Goal: Task Accomplishment & Management: Manage account settings

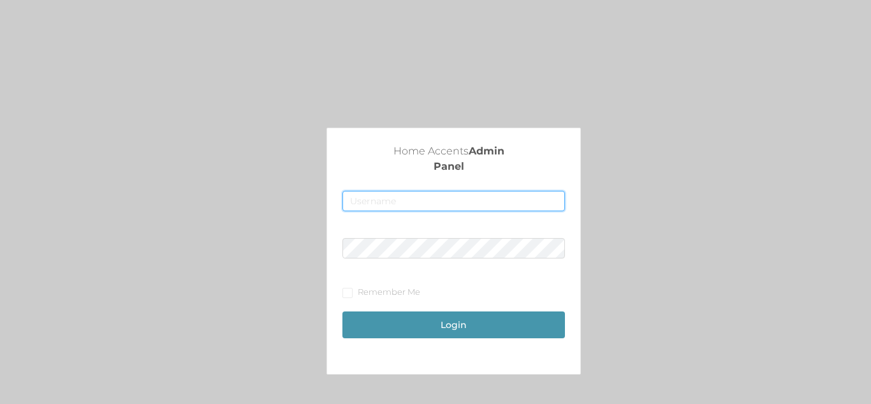
type input "[EMAIL_ADDRESS][DOMAIN_NAME]"
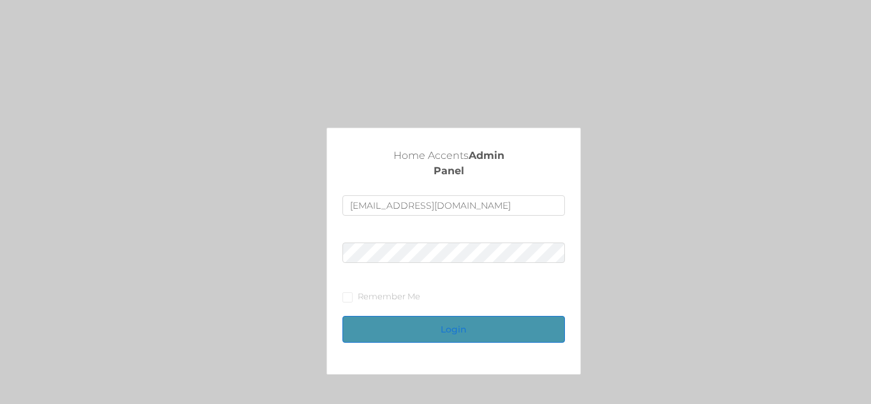
click at [457, 327] on button "Login" at bounding box center [453, 329] width 222 height 27
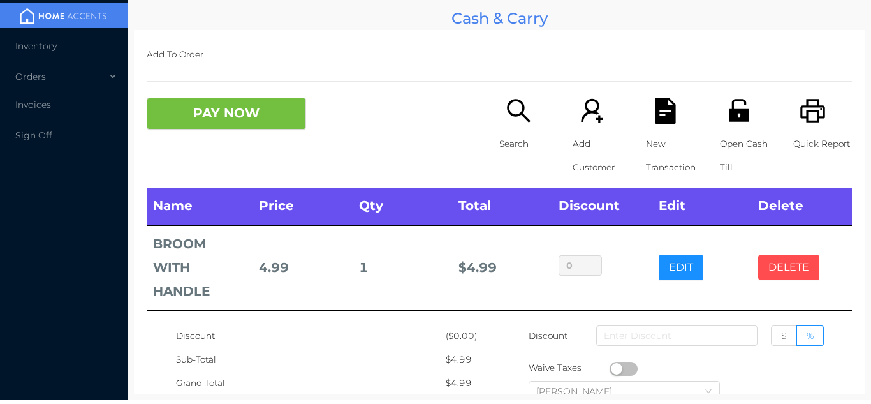
click at [793, 272] on button "DELETE" at bounding box center [788, 267] width 61 height 26
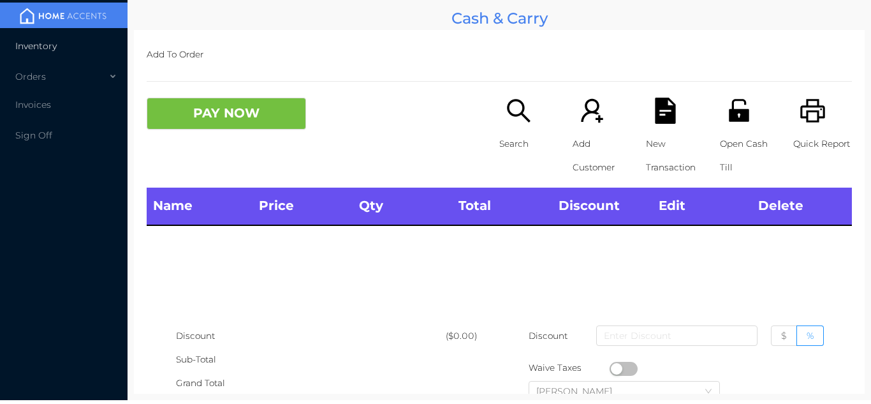
click at [79, 46] on li "Inventory" at bounding box center [64, 46] width 128 height 26
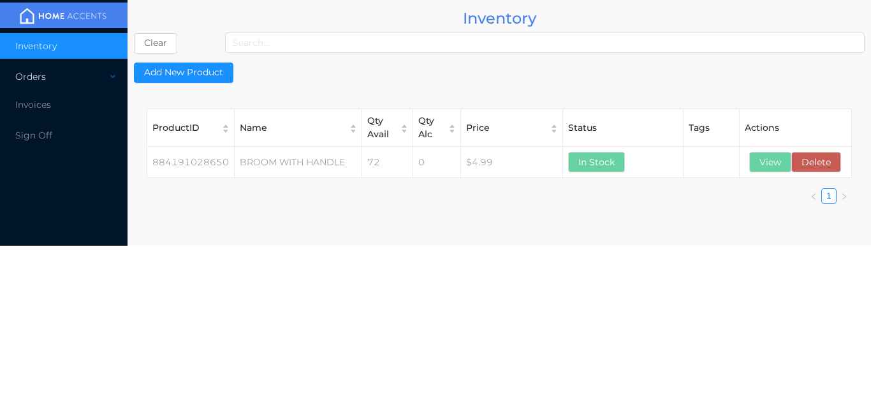
click at [107, 75] on div "Orders" at bounding box center [64, 77] width 128 height 26
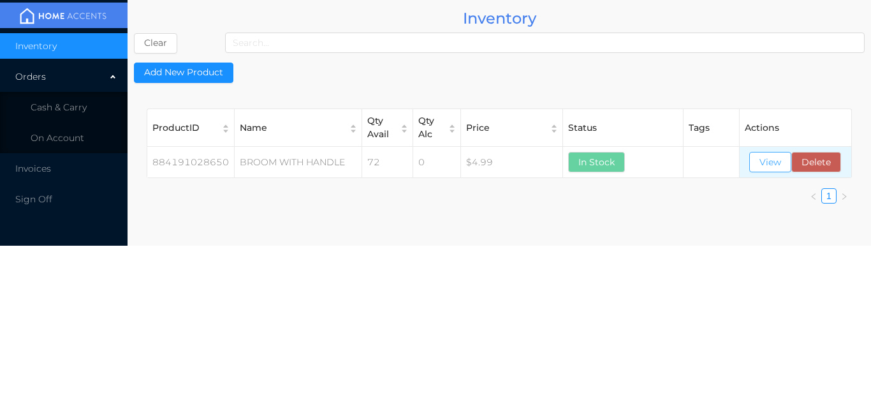
click at [776, 163] on button "View" at bounding box center [770, 162] width 42 height 20
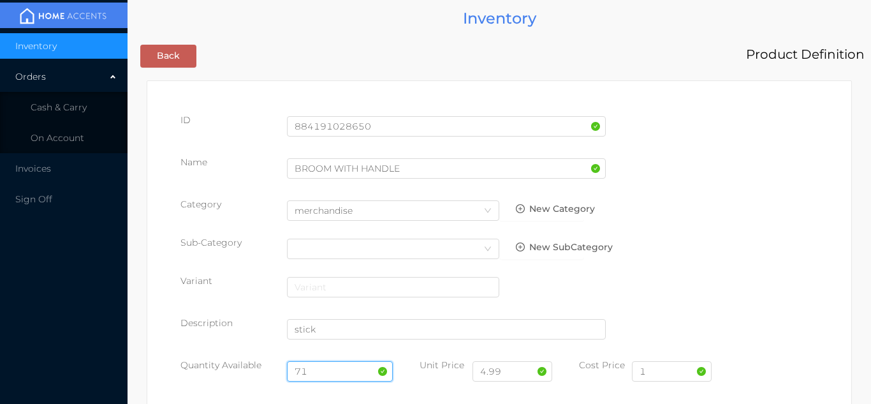
click at [339, 363] on input "71" at bounding box center [340, 371] width 106 height 20
type input "7"
type input "71"
click at [651, 367] on input "1" at bounding box center [672, 371] width 80 height 20
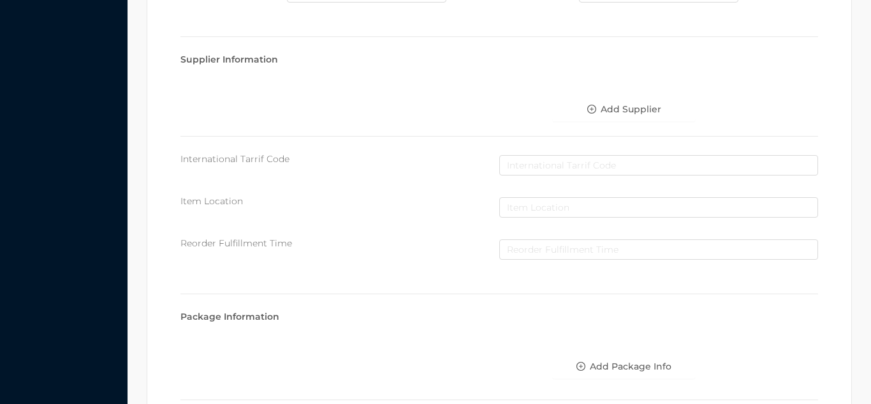
scroll to position [724, 0]
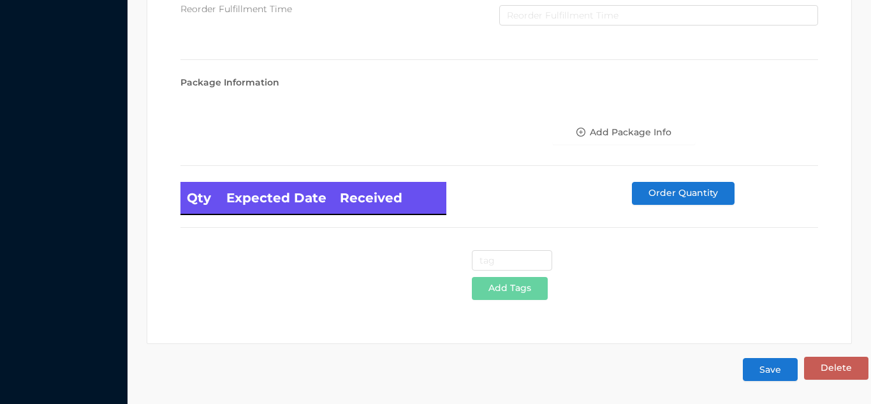
type input "1.00"
click at [775, 370] on button "Save" at bounding box center [770, 369] width 55 height 23
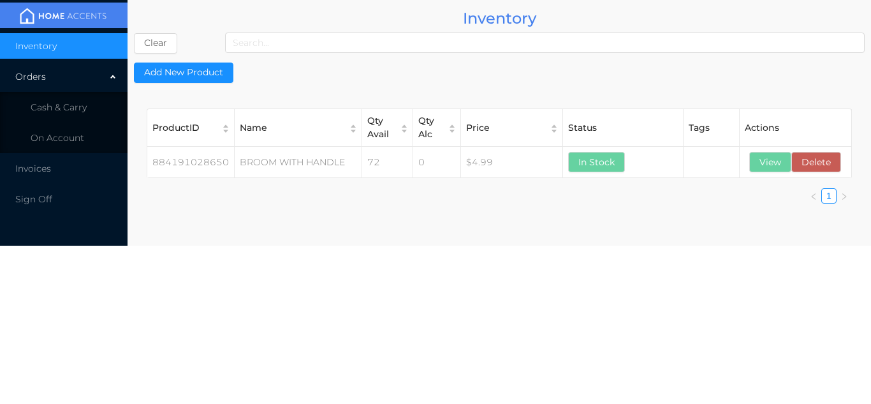
scroll to position [0, 0]
click at [85, 112] on span "Cash & Carry" at bounding box center [59, 106] width 56 height 11
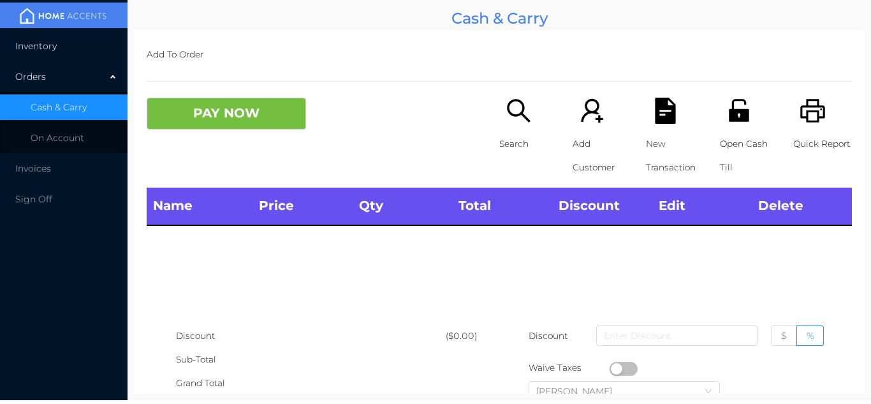
click at [71, 44] on li "Inventory" at bounding box center [64, 46] width 128 height 26
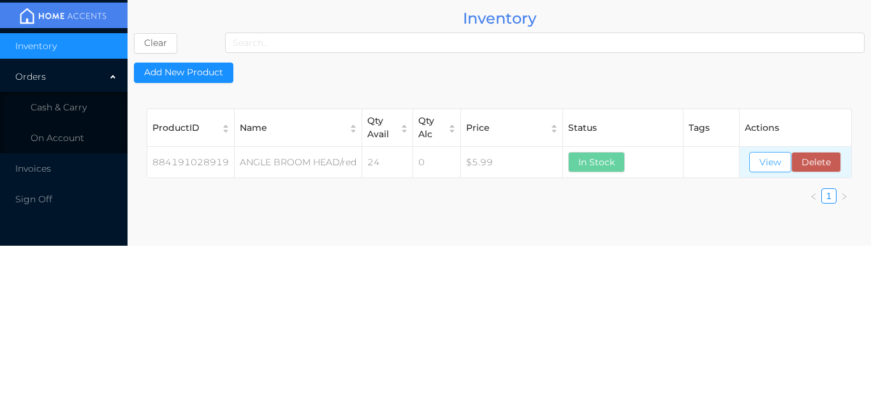
click at [765, 170] on button "View" at bounding box center [770, 162] width 42 height 20
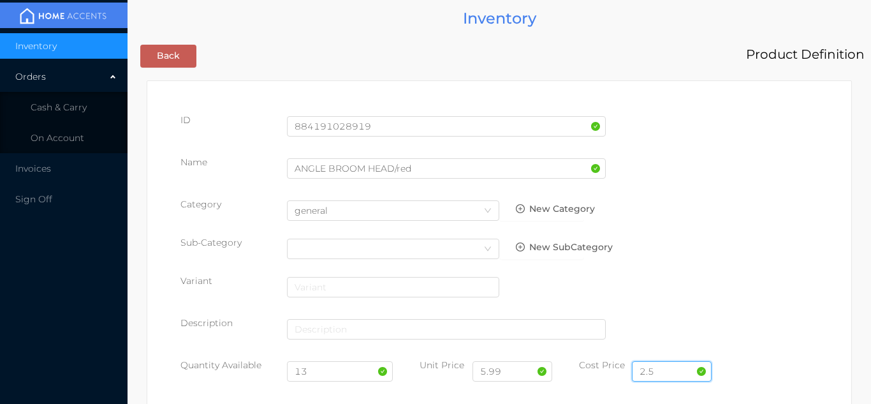
click at [682, 364] on input "2.5" at bounding box center [672, 371] width 80 height 20
type input "2.50"
click at [337, 376] on input "13" at bounding box center [340, 371] width 106 height 20
type input "1"
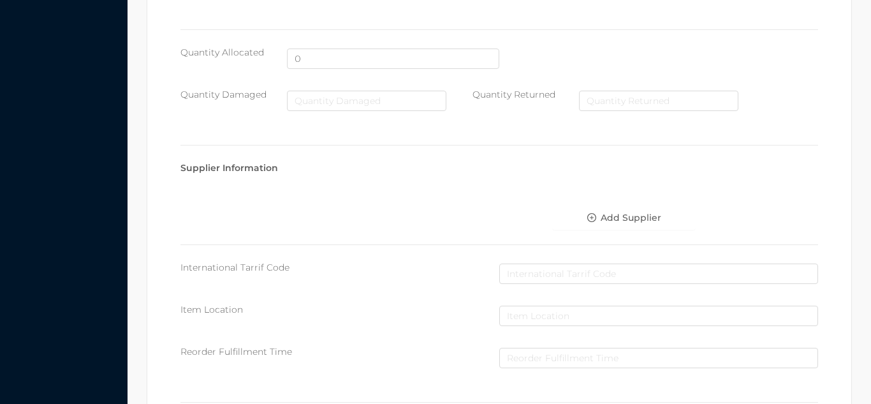
scroll to position [724, 0]
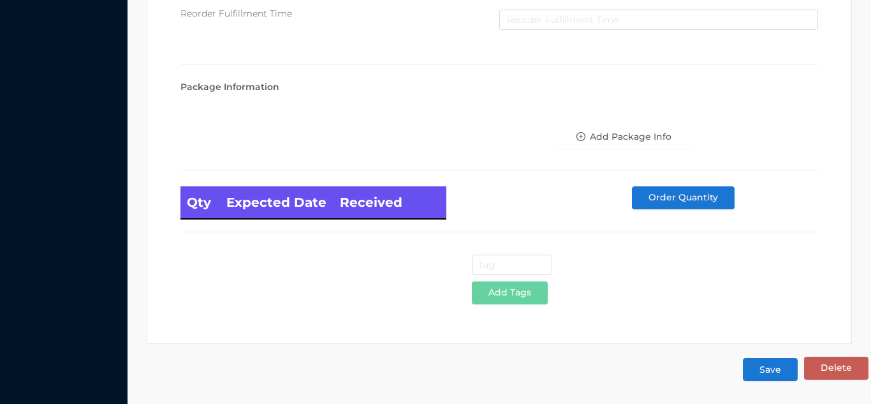
type input "50"
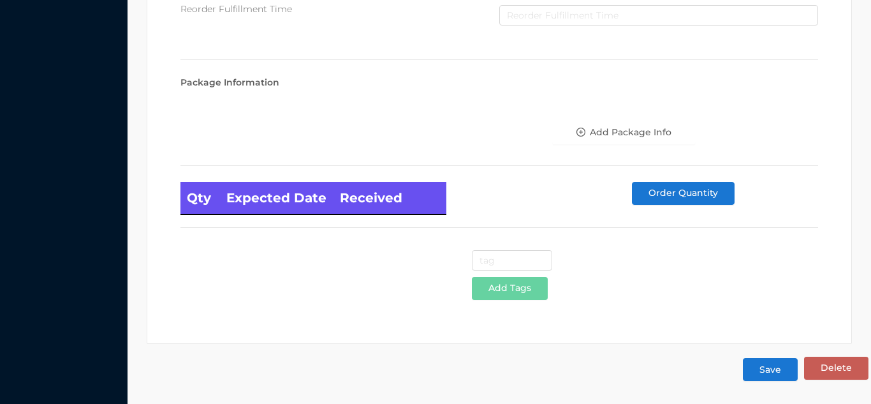
click at [761, 366] on button "Save" at bounding box center [770, 369] width 55 height 23
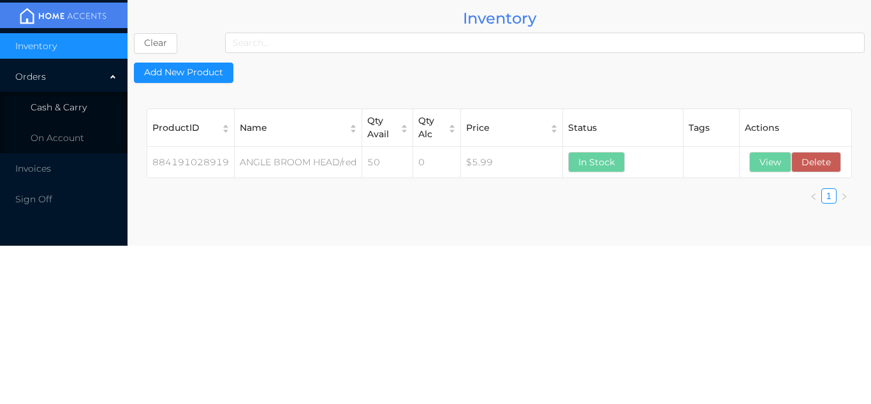
click at [83, 116] on li "Cash & Carry" at bounding box center [64, 107] width 128 height 26
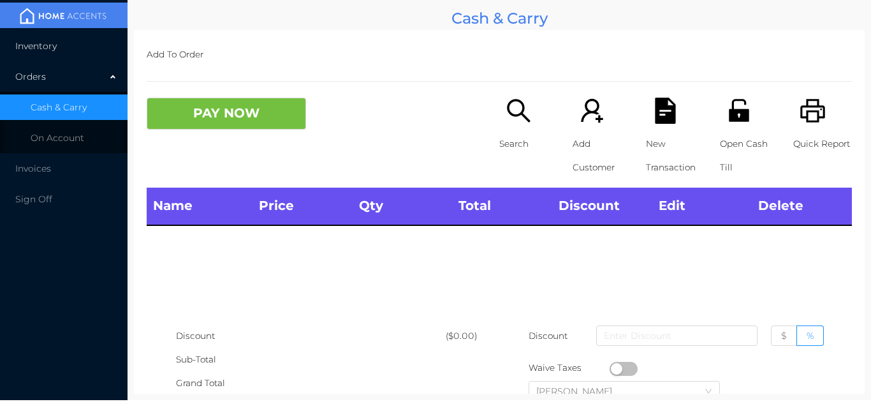
click at [76, 50] on li "Inventory" at bounding box center [64, 46] width 128 height 26
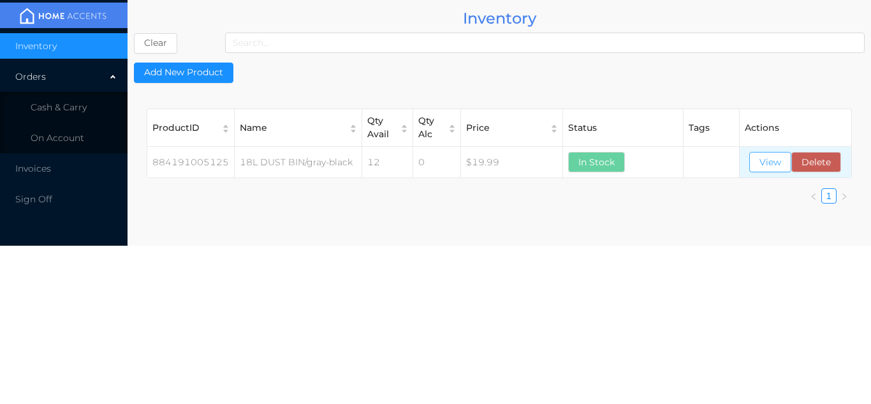
click at [768, 158] on button "View" at bounding box center [770, 162] width 42 height 20
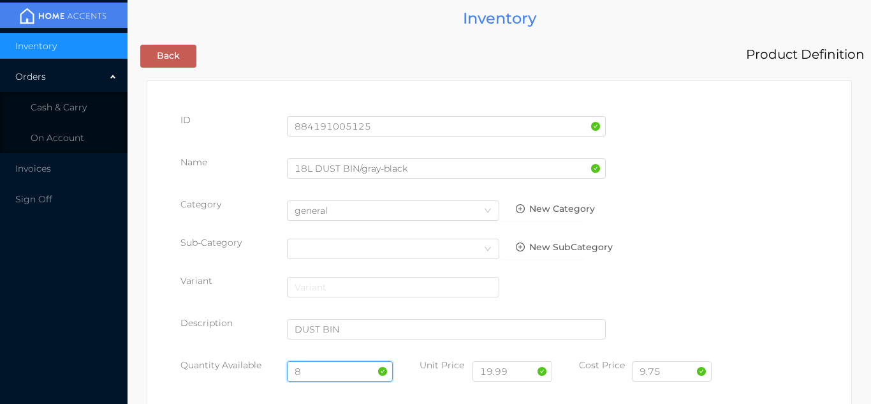
click at [334, 370] on input "8" at bounding box center [340, 371] width 106 height 20
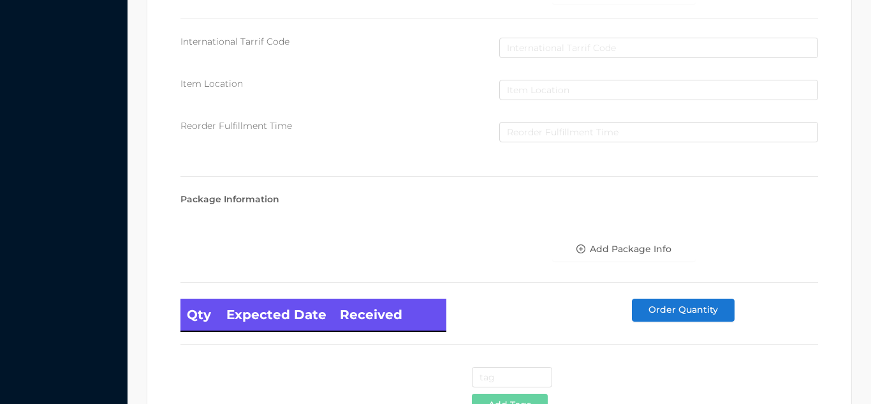
scroll to position [724, 0]
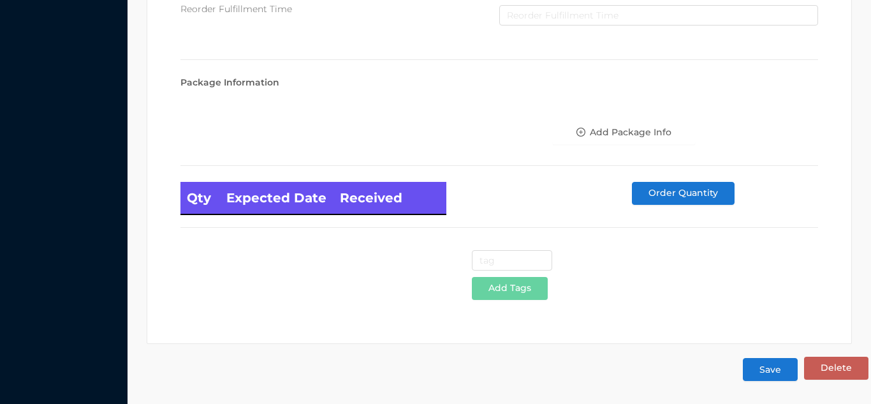
type input "20"
click at [766, 376] on button "Save" at bounding box center [770, 369] width 55 height 23
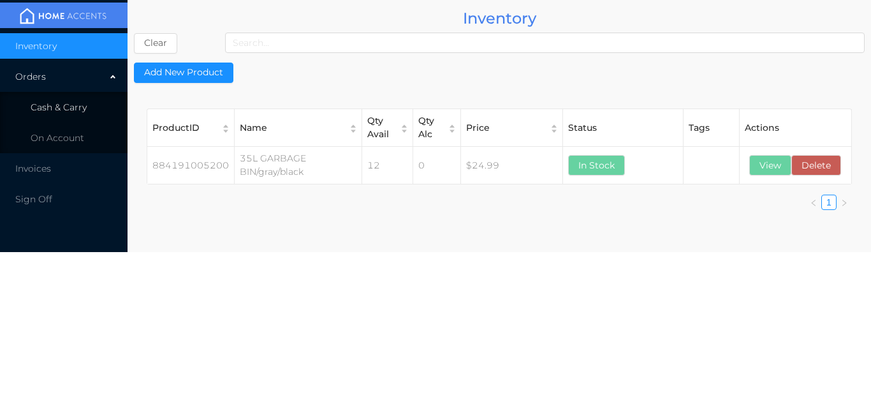
click at [89, 109] on li "Cash & Carry" at bounding box center [64, 107] width 128 height 26
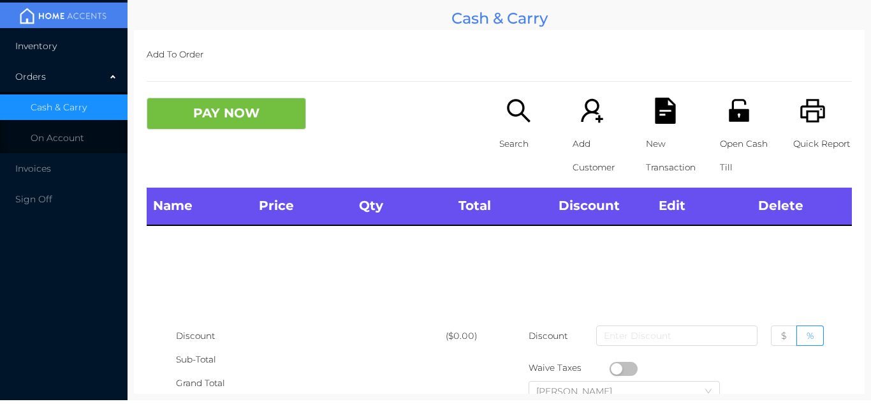
click at [89, 48] on li "Inventory" at bounding box center [64, 46] width 128 height 26
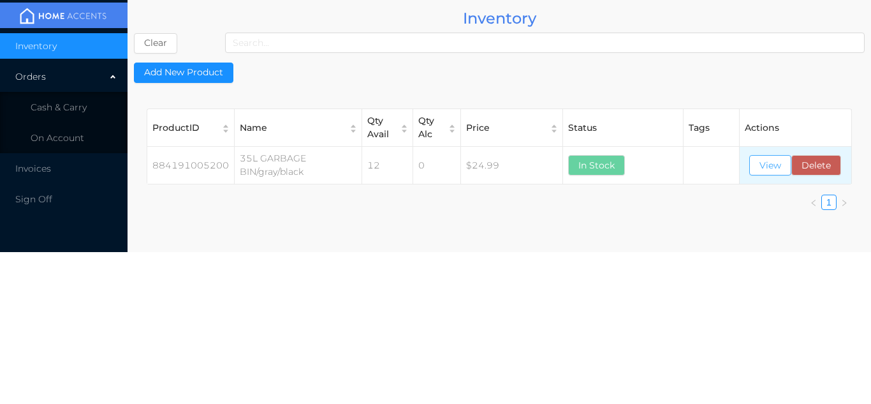
click at [767, 164] on button "View" at bounding box center [770, 165] width 42 height 20
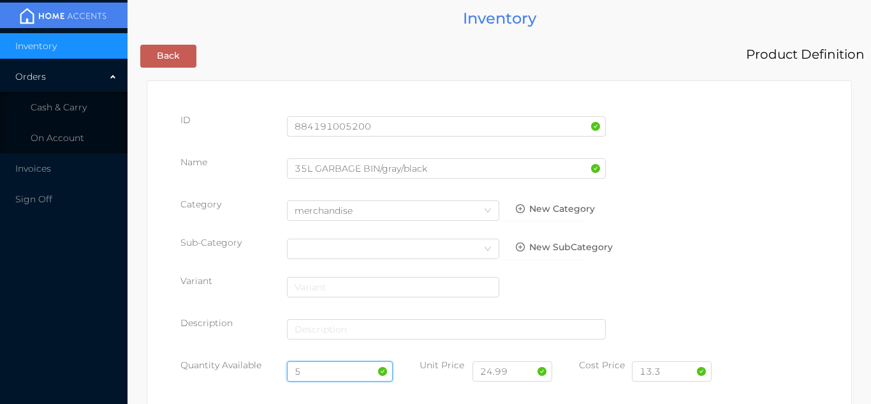
click at [343, 371] on input "5" at bounding box center [340, 371] width 106 height 20
type input "17"
click at [674, 372] on input "13.3" at bounding box center [672, 371] width 80 height 20
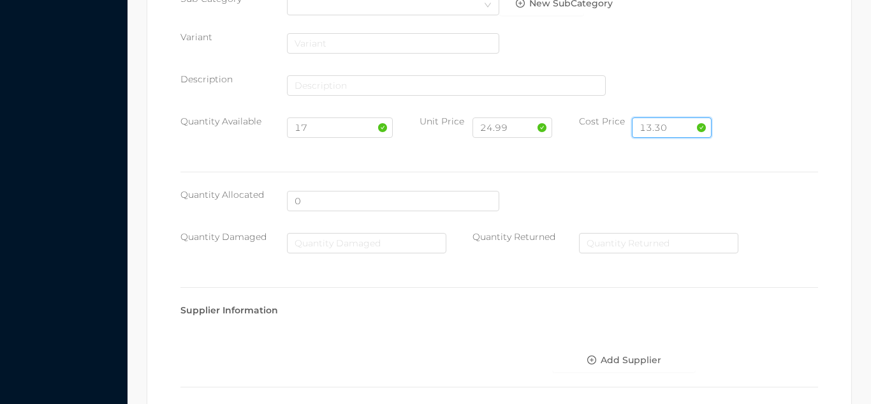
scroll to position [724, 0]
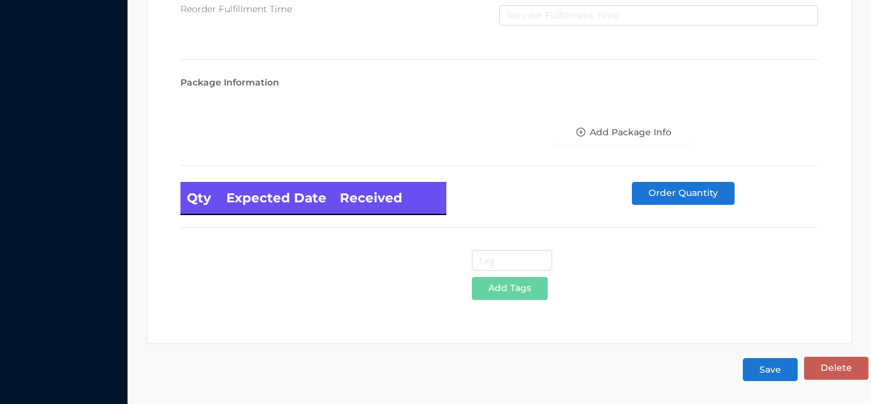
type input "13.30"
click at [781, 378] on button "Save" at bounding box center [770, 369] width 55 height 23
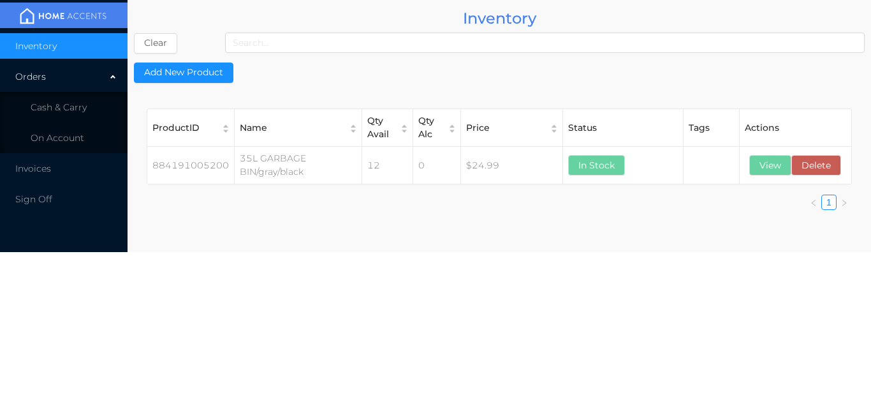
scroll to position [0, 0]
click at [80, 100] on li "Cash & Carry" at bounding box center [64, 107] width 128 height 26
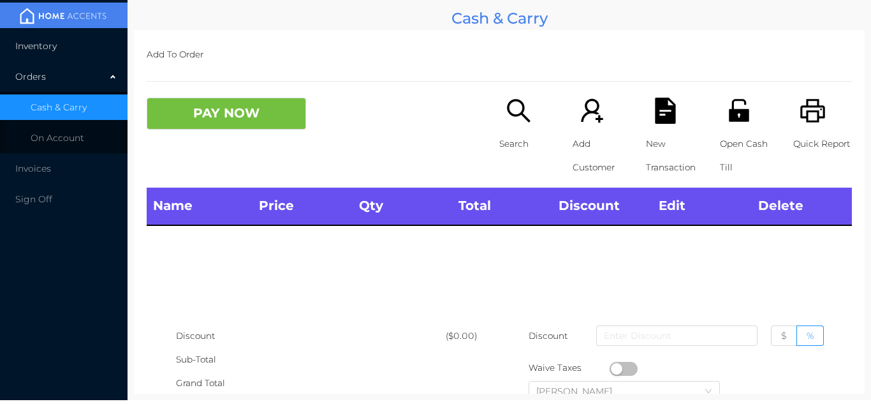
click at [68, 49] on li "Inventory" at bounding box center [64, 46] width 128 height 26
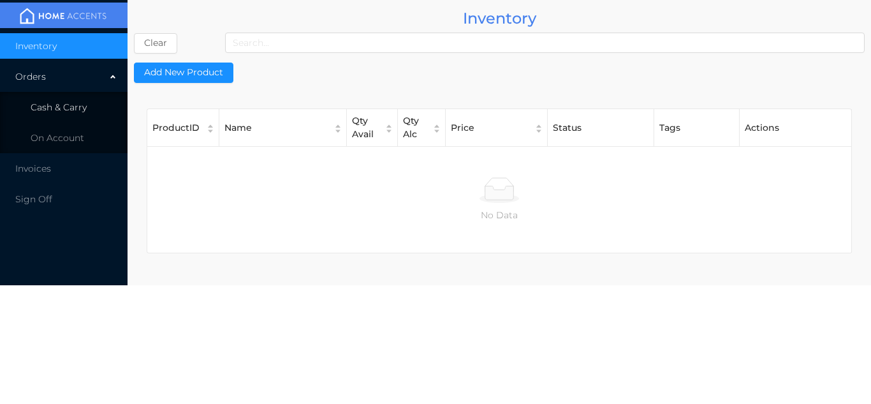
click at [94, 112] on li "Cash & Carry" at bounding box center [64, 107] width 128 height 26
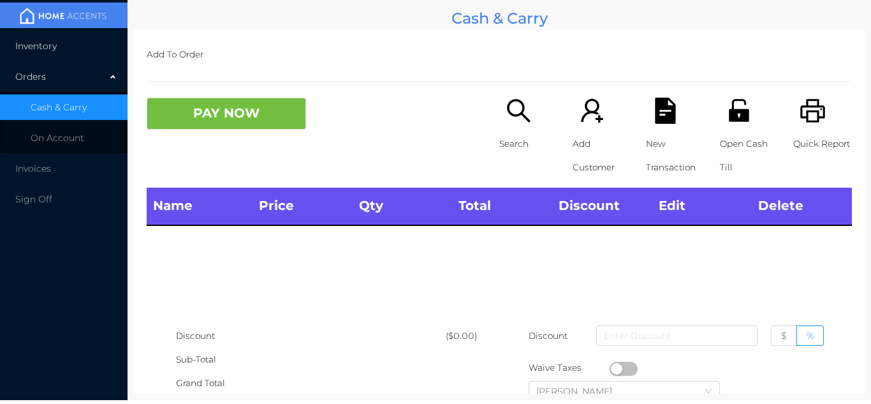
click at [83, 45] on li "Inventory" at bounding box center [64, 46] width 128 height 26
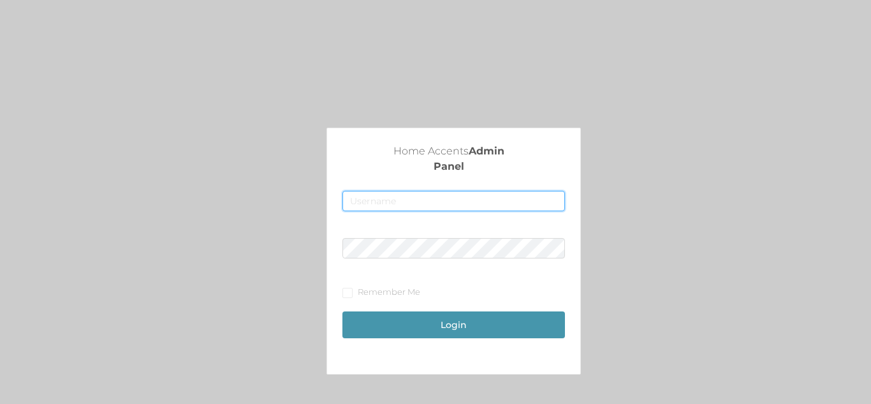
type input "[EMAIL_ADDRESS][DOMAIN_NAME]"
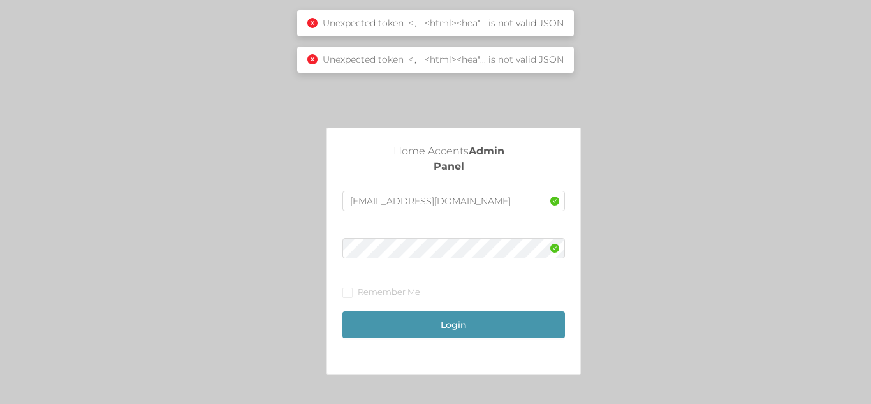
click at [308, 24] on div "Unexpected token '<', " <html><hea"... is not valid JSON" at bounding box center [435, 23] width 277 height 26
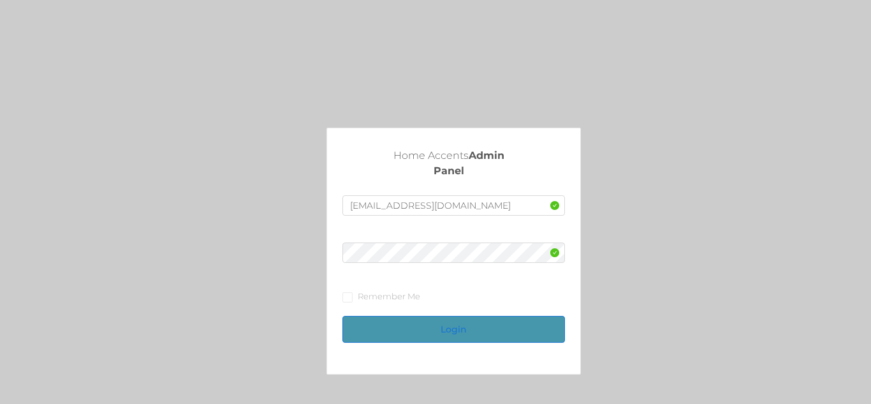
click at [437, 333] on button "Login" at bounding box center [453, 329] width 222 height 27
click at [451, 333] on button "Login" at bounding box center [453, 329] width 222 height 27
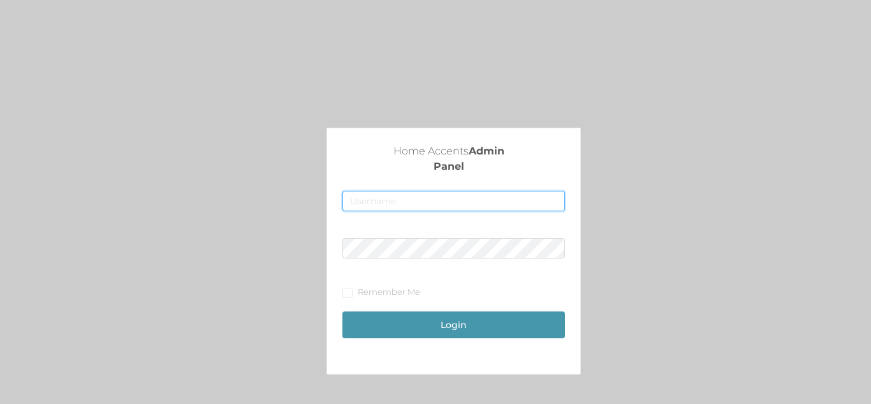
type input "[EMAIL_ADDRESS][DOMAIN_NAME]"
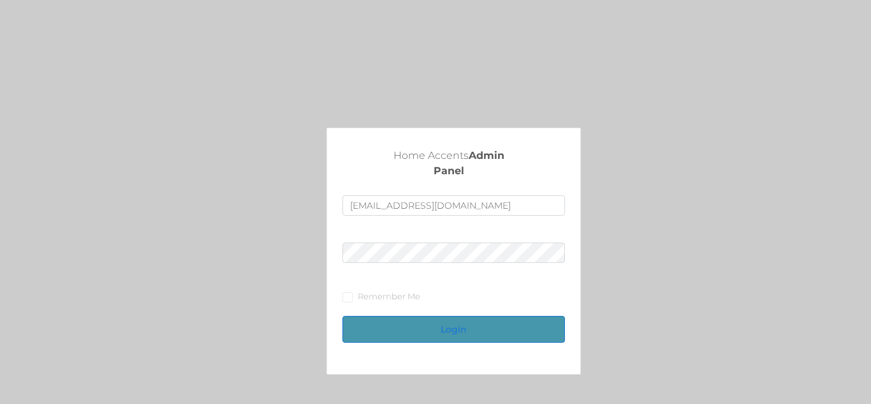
click at [457, 331] on button "Login" at bounding box center [453, 329] width 222 height 27
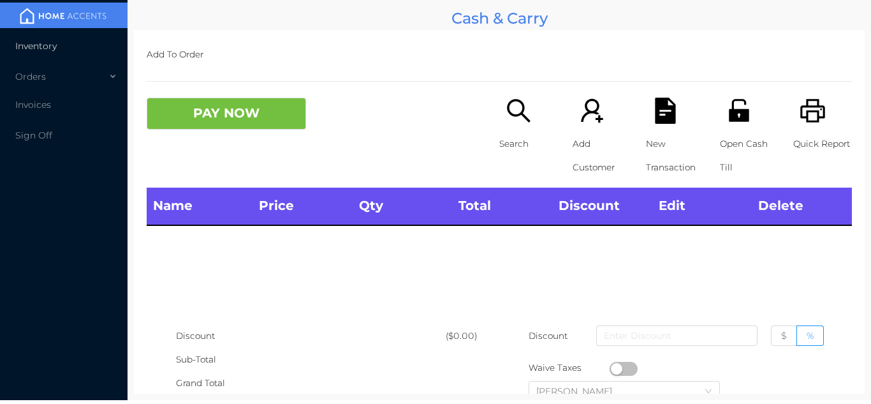
click at [86, 47] on li "Inventory" at bounding box center [64, 46] width 128 height 26
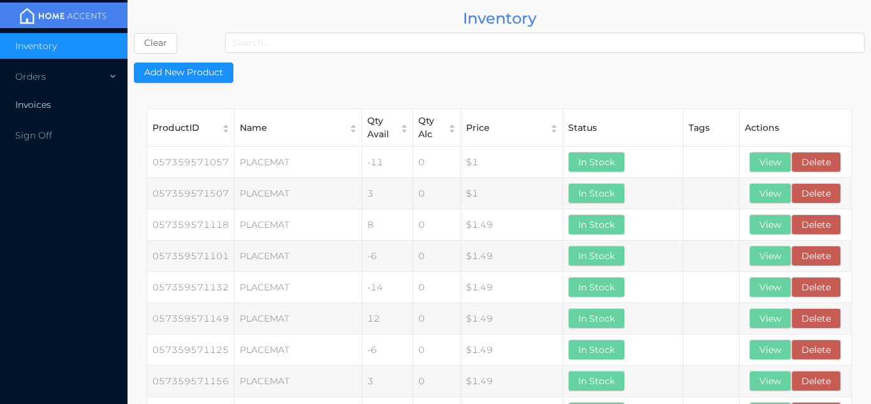
click at [103, 92] on li "Invoices" at bounding box center [64, 105] width 128 height 26
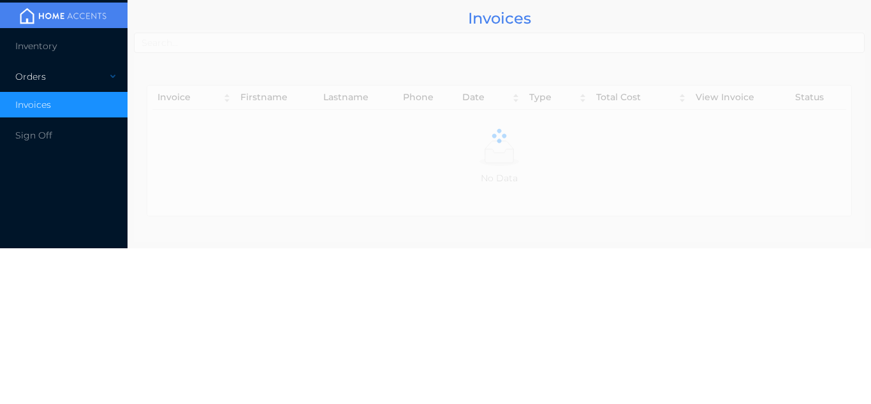
click at [96, 64] on div "Orders" at bounding box center [64, 77] width 128 height 26
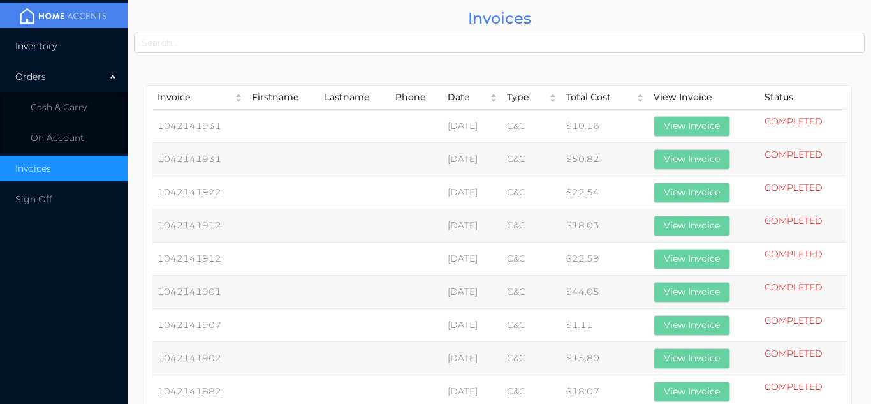
click at [94, 42] on li "Inventory" at bounding box center [64, 46] width 128 height 26
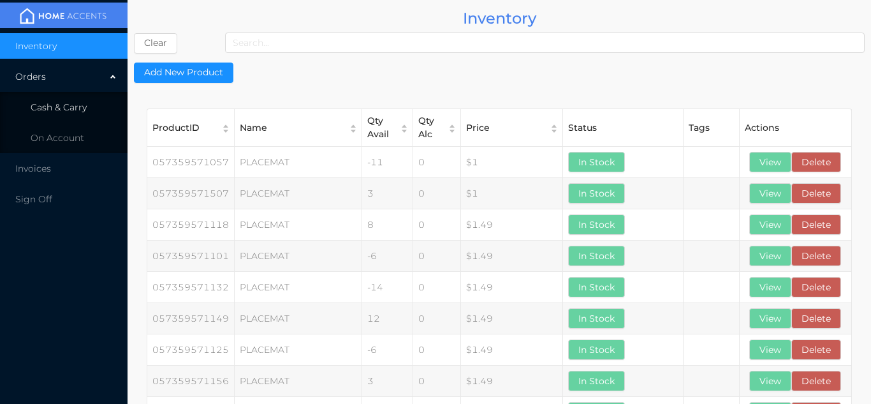
click at [105, 96] on li "Cash & Carry" at bounding box center [64, 107] width 128 height 26
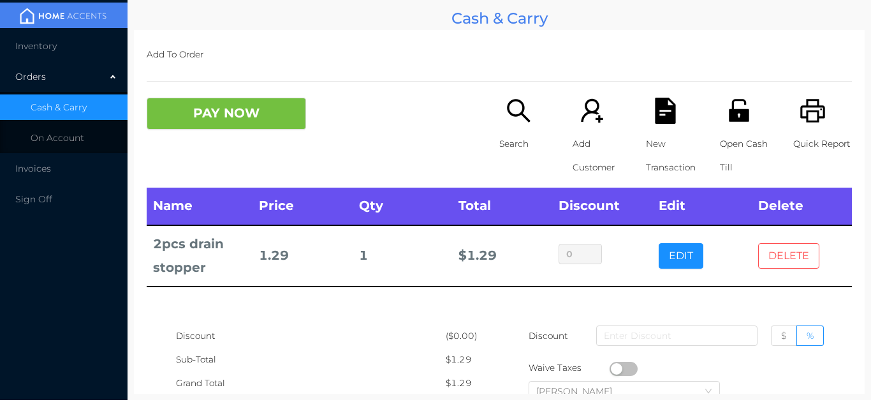
click at [791, 257] on button "DELETE" at bounding box center [788, 256] width 61 height 26
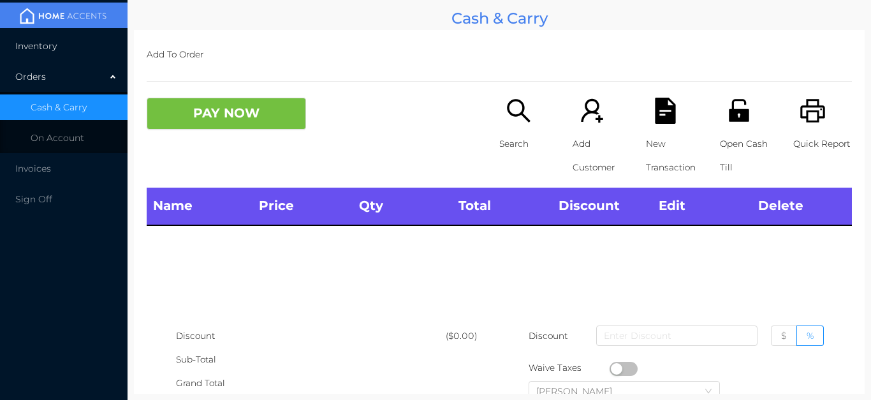
click at [89, 45] on li "Inventory" at bounding box center [64, 46] width 128 height 26
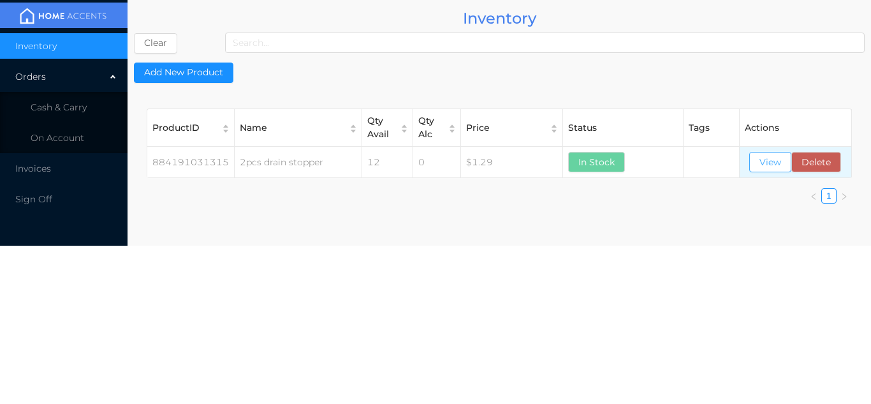
click at [763, 155] on button "View" at bounding box center [770, 162] width 42 height 20
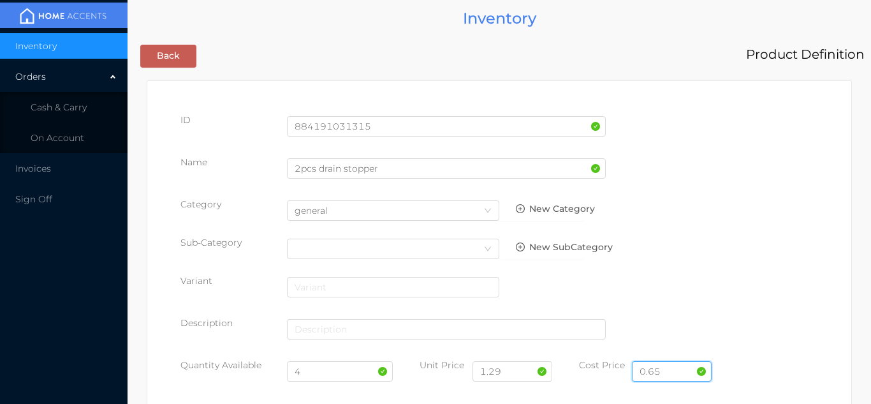
click at [674, 367] on input "0.65" at bounding box center [672, 371] width 80 height 20
type input "0.75"
click at [515, 374] on input "1.29" at bounding box center [512, 371] width 80 height 20
type input "1.50"
click at [325, 372] on input "4" at bounding box center [340, 371] width 106 height 20
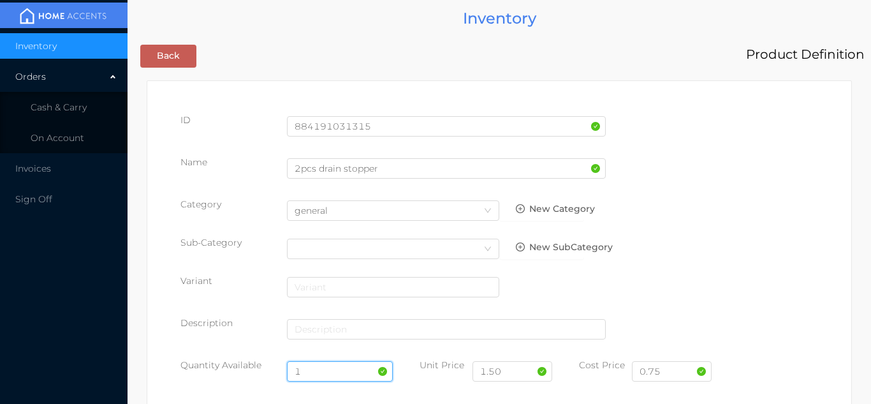
type input "13"
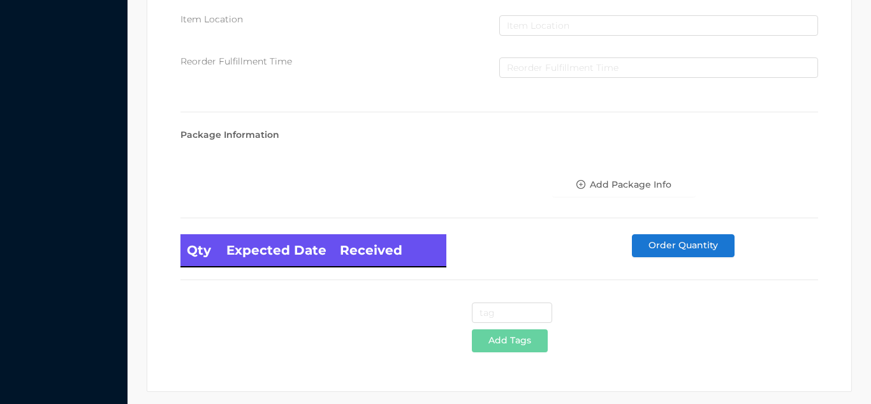
scroll to position [724, 0]
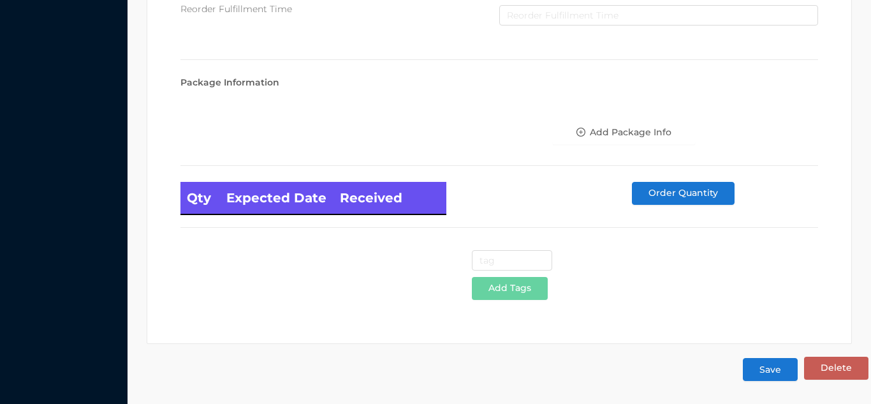
click at [772, 375] on button "Save" at bounding box center [770, 369] width 55 height 23
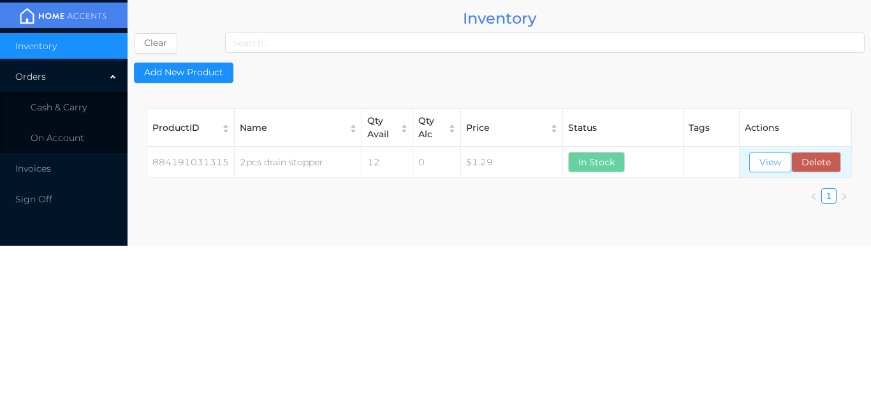
click at [772, 170] on button "View" at bounding box center [770, 162] width 42 height 20
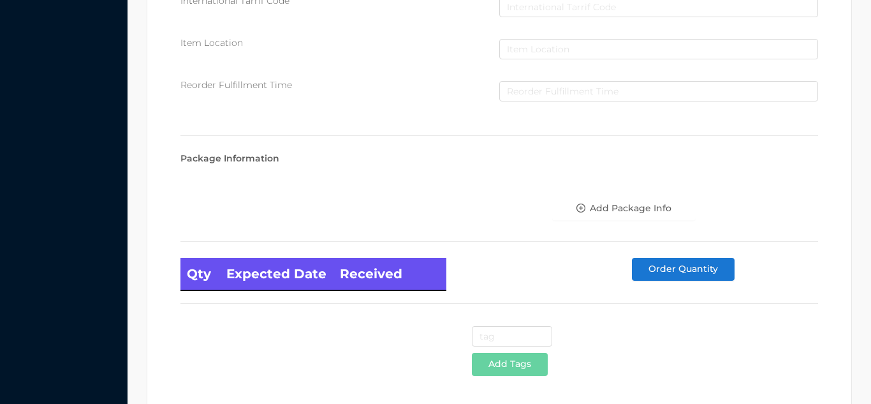
scroll to position [724, 0]
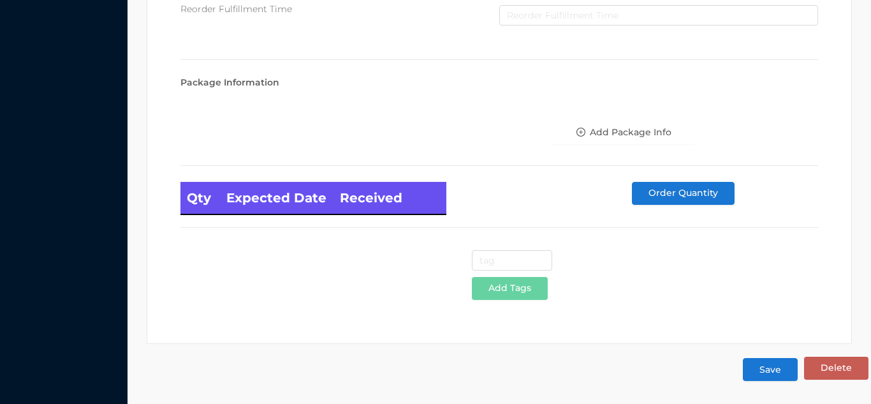
click at [782, 374] on button "Save" at bounding box center [770, 369] width 55 height 23
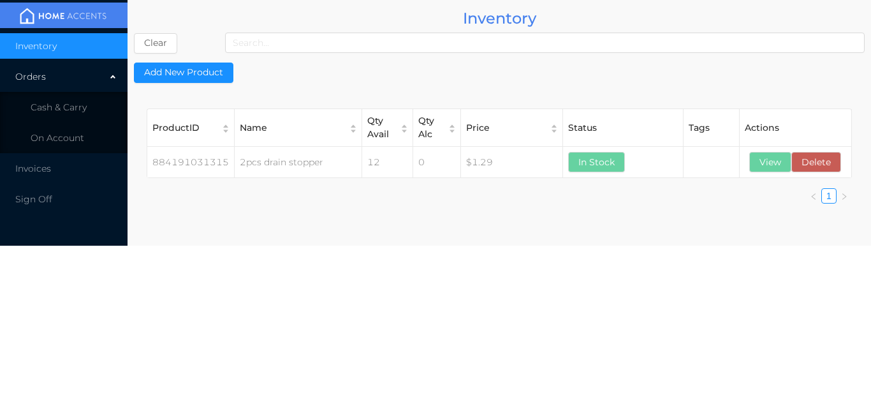
scroll to position [0, 0]
click at [82, 113] on li "Cash & Carry" at bounding box center [64, 107] width 128 height 26
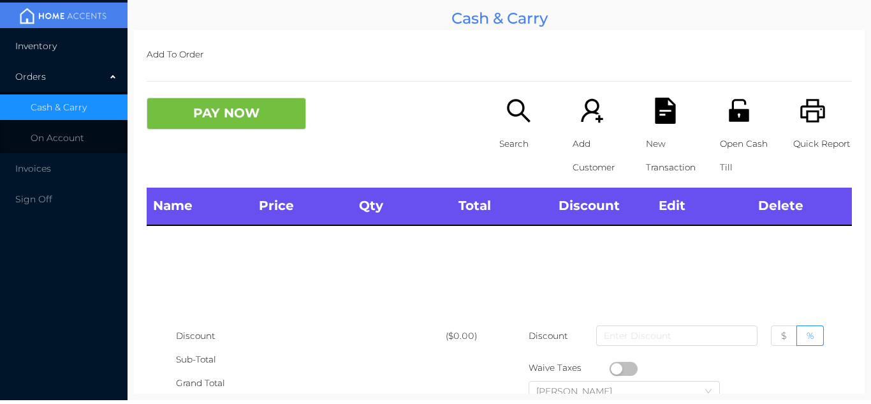
click at [80, 54] on li "Inventory" at bounding box center [64, 46] width 128 height 26
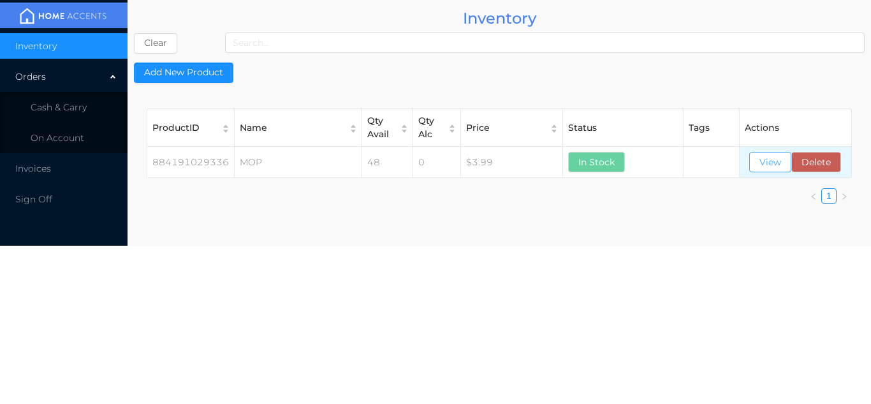
click at [765, 166] on button "View" at bounding box center [770, 162] width 42 height 20
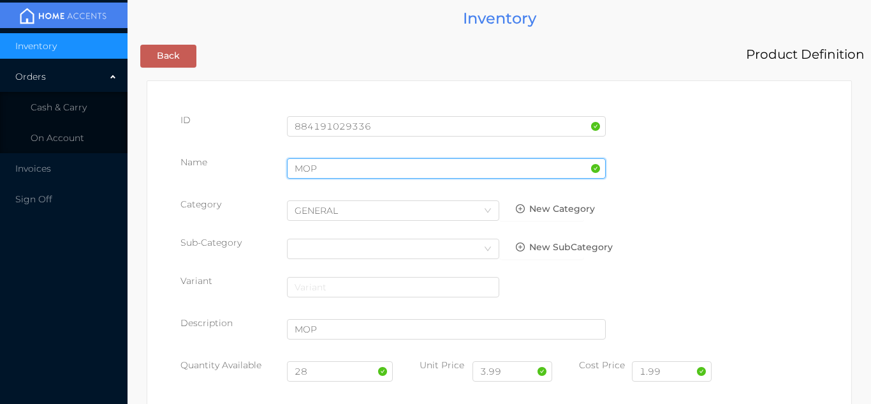
click at [321, 169] on input "MOP" at bounding box center [446, 168] width 319 height 20
type input "MOP Refill/cotton"
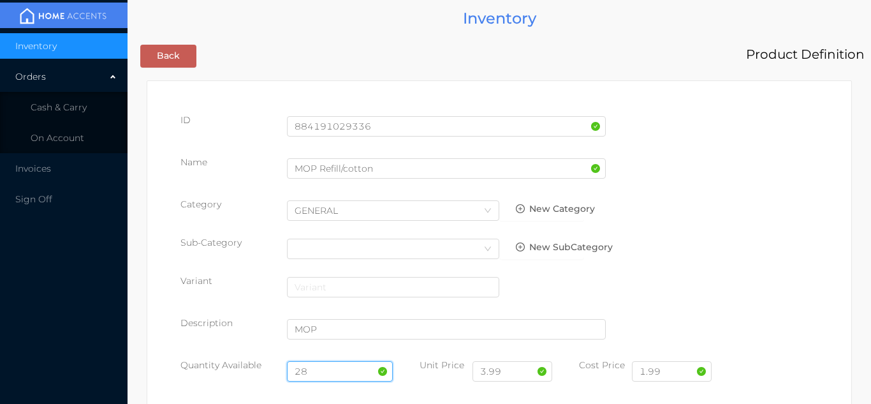
click at [329, 376] on input "28" at bounding box center [340, 371] width 106 height 20
type input "2"
type input "48"
click at [674, 374] on input "1.99" at bounding box center [672, 371] width 80 height 20
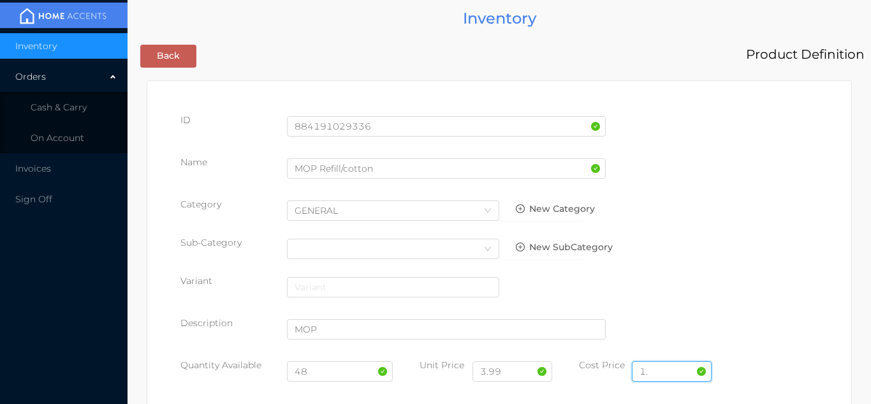
type input "1"
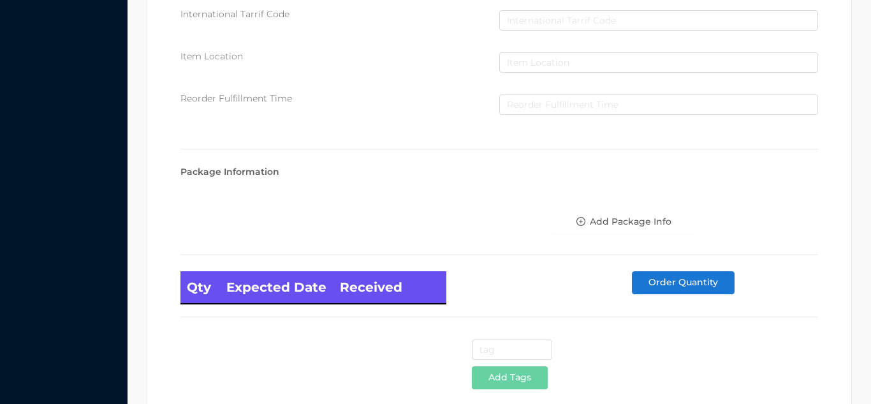
scroll to position [724, 0]
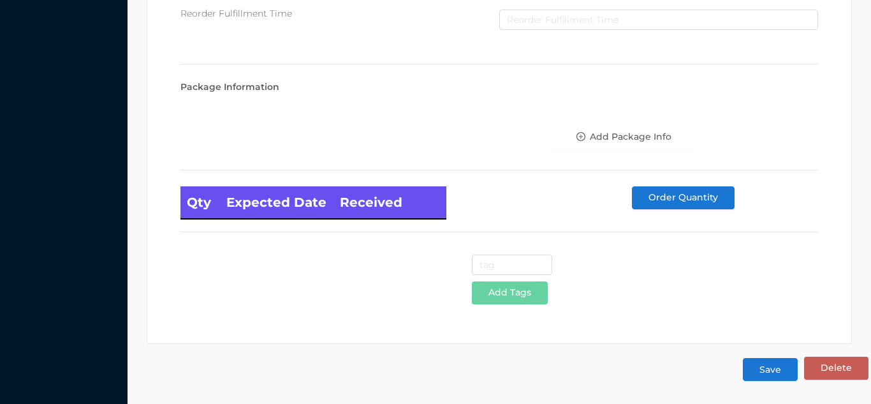
type input "0.90"
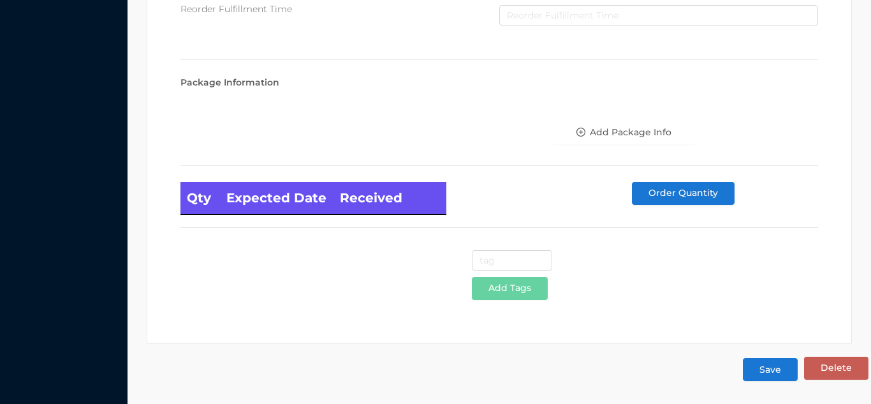
click at [772, 374] on button "Save" at bounding box center [770, 369] width 55 height 23
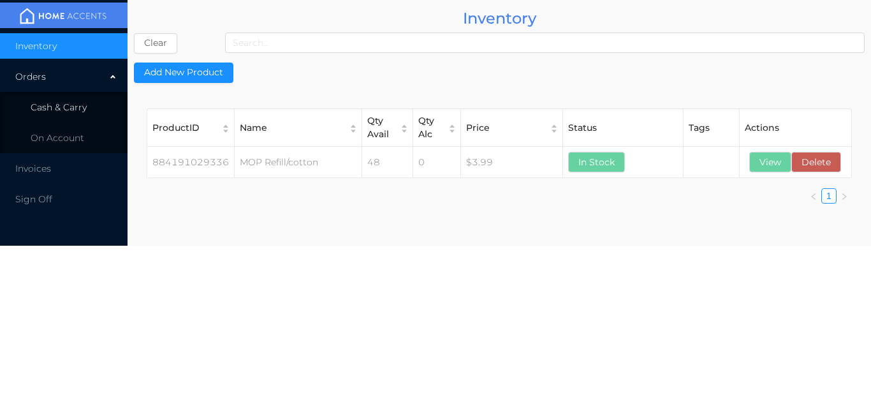
click at [95, 108] on li "Cash & Carry" at bounding box center [64, 107] width 128 height 26
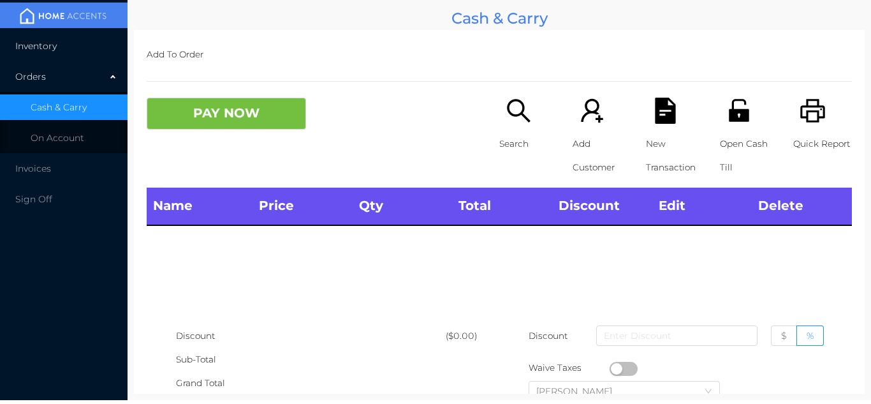
click at [82, 57] on li "Inventory" at bounding box center [64, 46] width 128 height 26
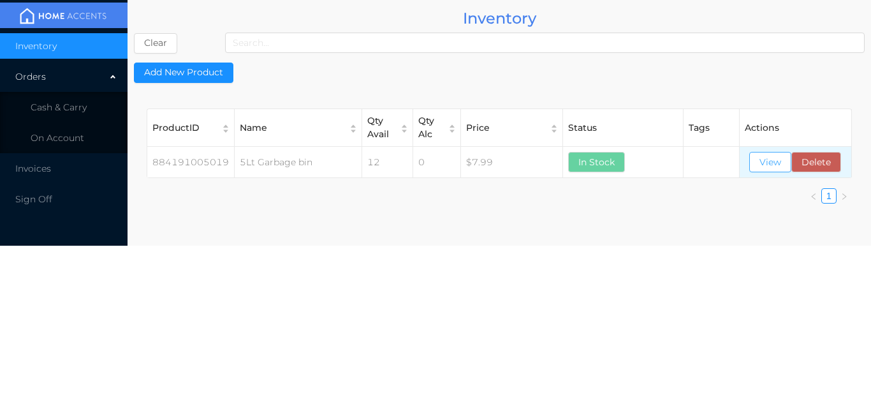
click at [759, 154] on button "View" at bounding box center [770, 162] width 42 height 20
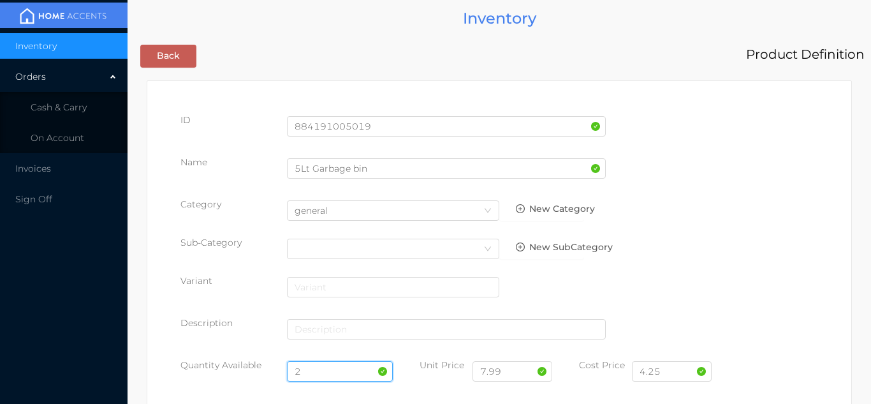
click at [321, 370] on input "2" at bounding box center [340, 371] width 106 height 20
type input "24"
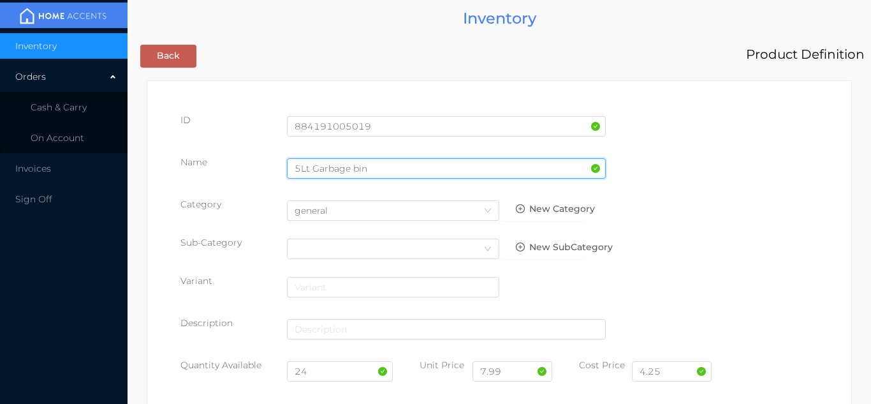
click at [371, 168] on input "5Lt Garbage bin" at bounding box center [446, 168] width 319 height 20
click at [373, 171] on input "5Lt Garbage bin/gray n black" at bounding box center [446, 168] width 319 height 20
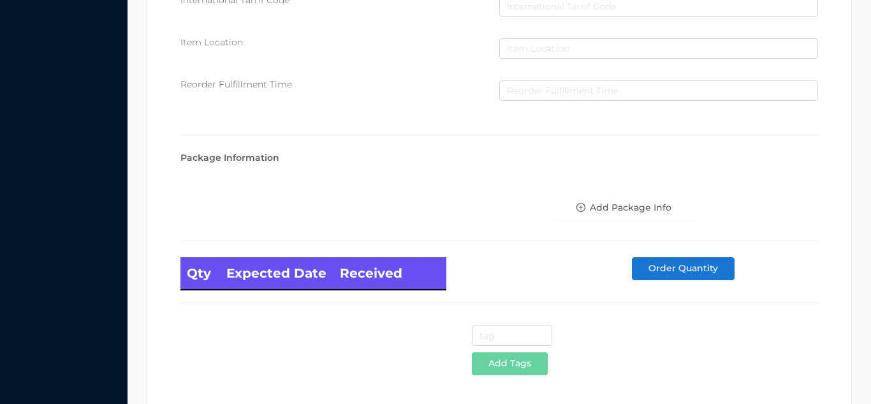
scroll to position [724, 0]
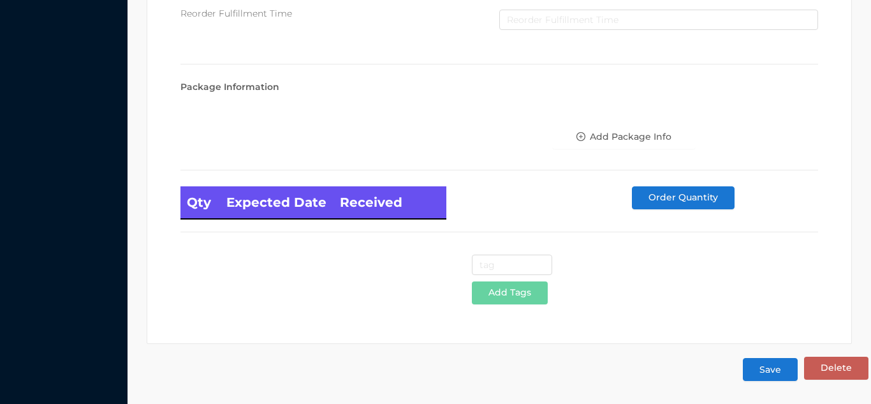
type input "5Lt Garbage bin/Gray n black"
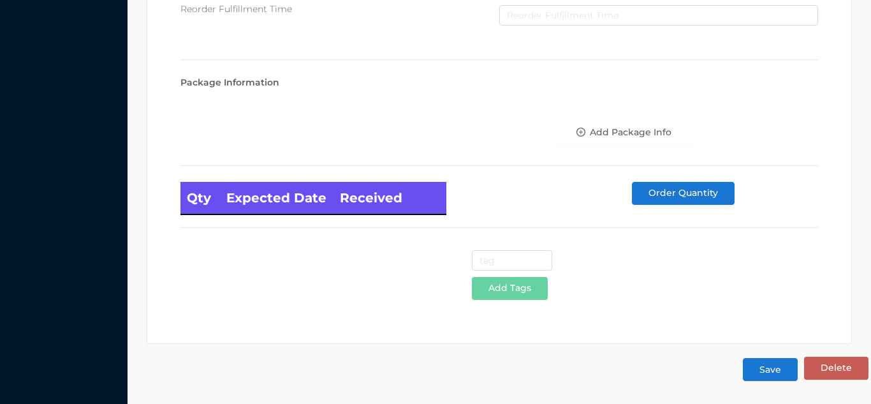
click at [772, 376] on button "Save" at bounding box center [770, 369] width 55 height 23
